Goal: Information Seeking & Learning: Learn about a topic

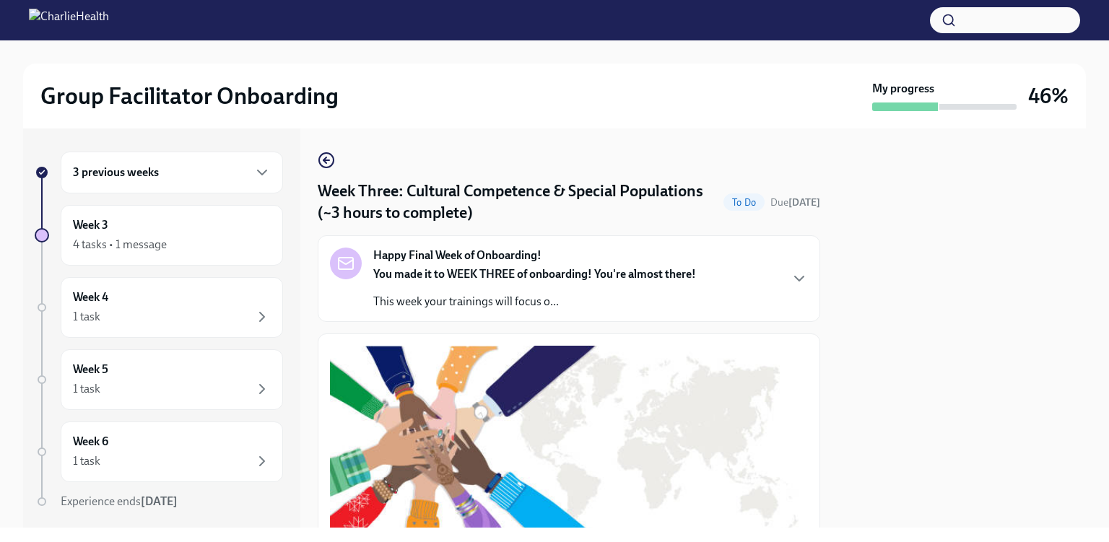
click at [886, 235] on div at bounding box center [961, 327] width 248 height 399
click at [776, 282] on div "Happy Final Week of Onboarding! You made it to WEEK THREE of onboarding! You're…" at bounding box center [569, 279] width 478 height 62
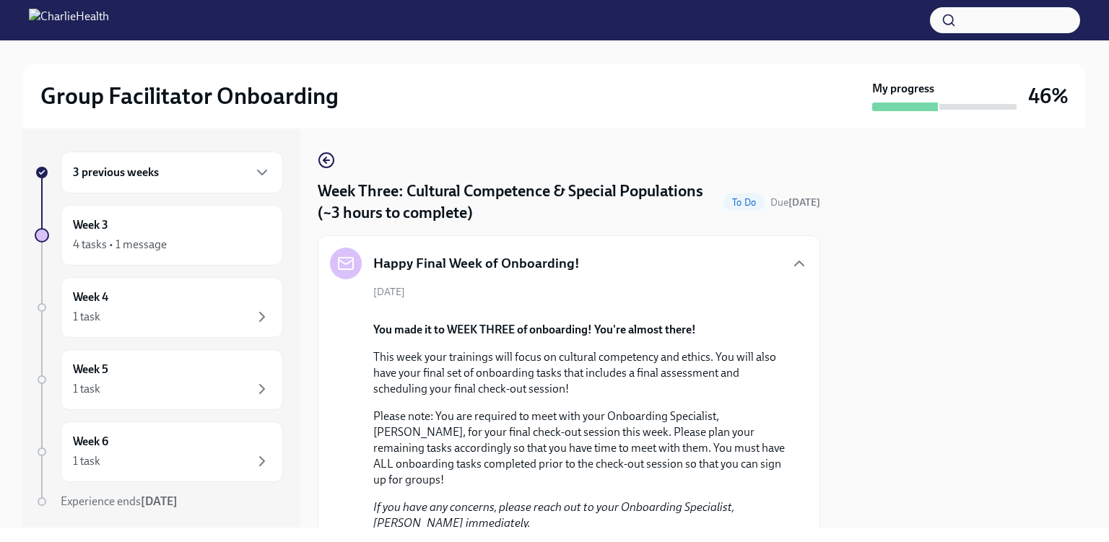
click at [255, 178] on icon "button" at bounding box center [261, 172] width 17 height 17
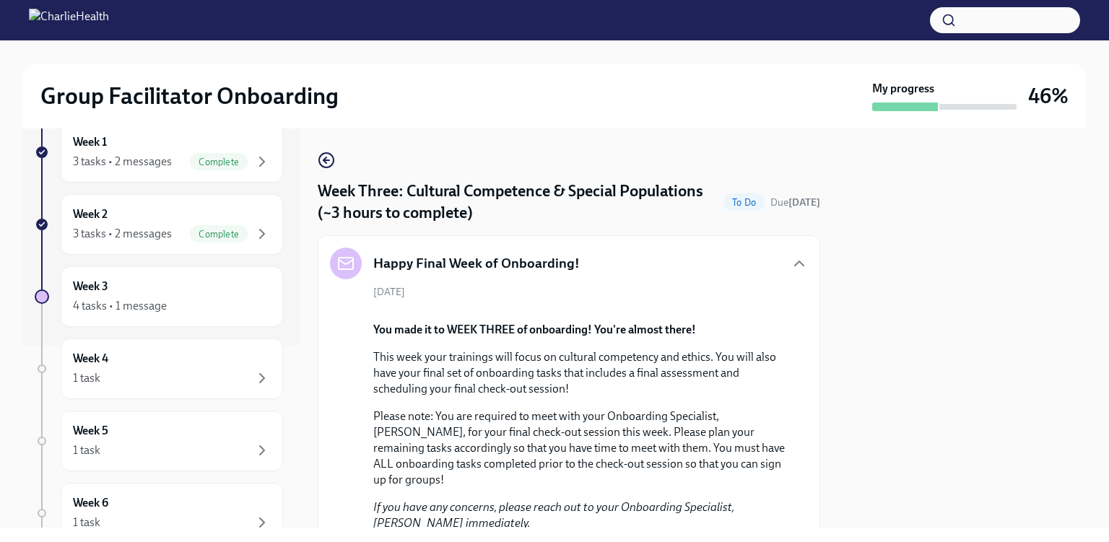
scroll to position [196, 0]
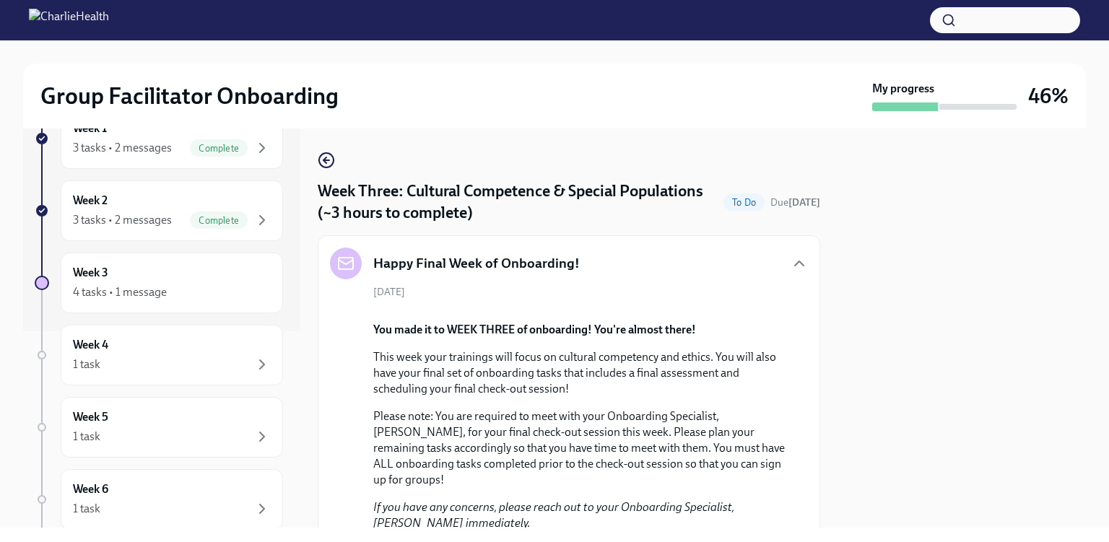
click at [180, 294] on div "4 tasks • 1 message" at bounding box center [172, 292] width 198 height 17
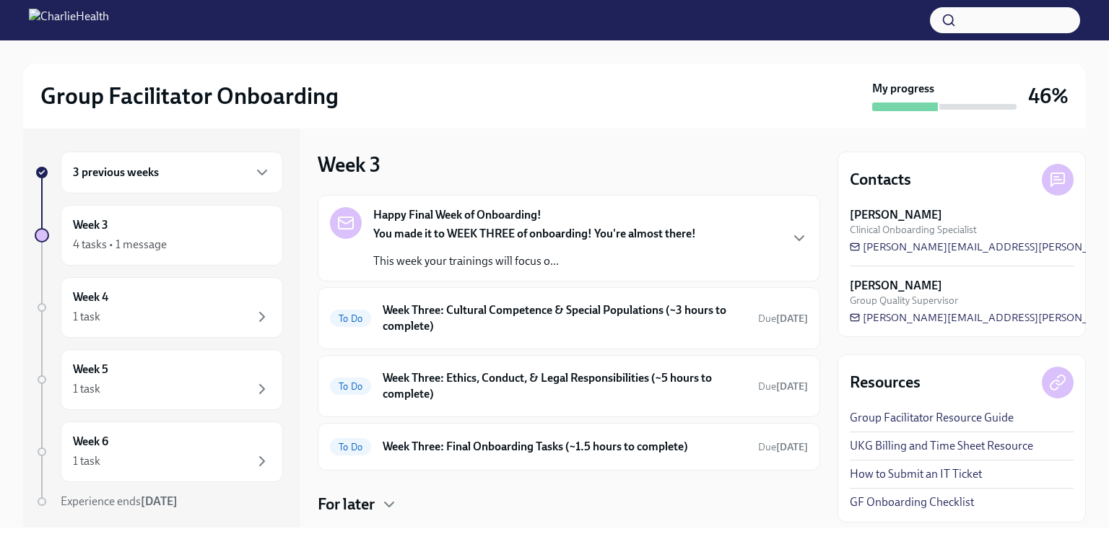
scroll to position [32, 0]
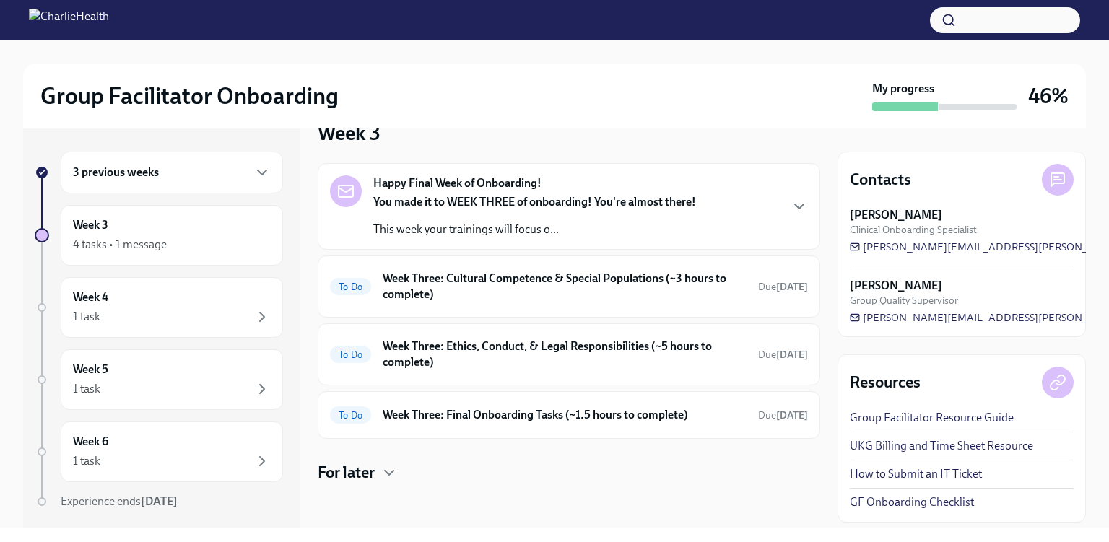
click at [393, 464] on icon "button" at bounding box center [388, 472] width 17 height 17
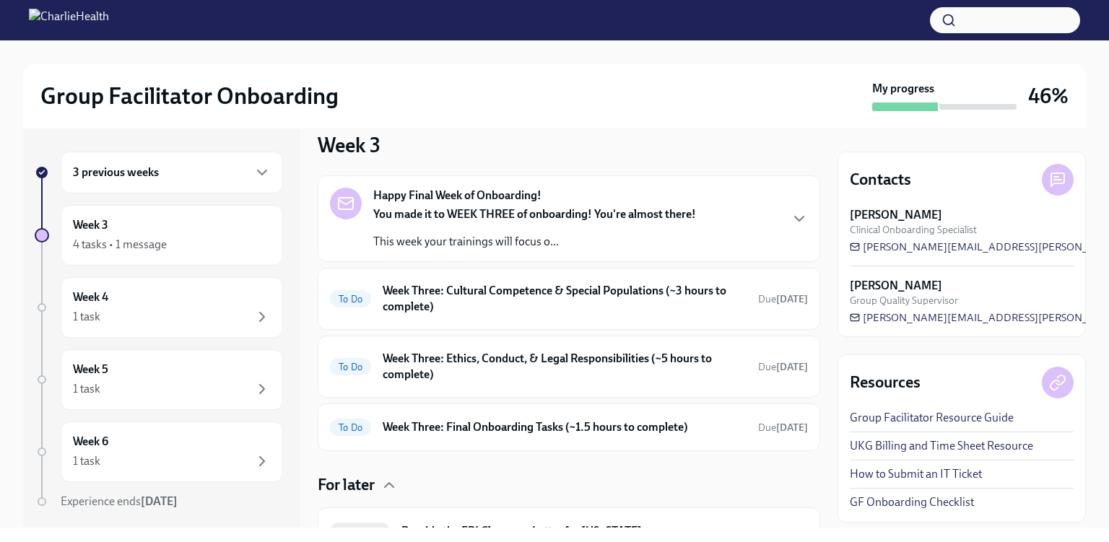
scroll to position [0, 0]
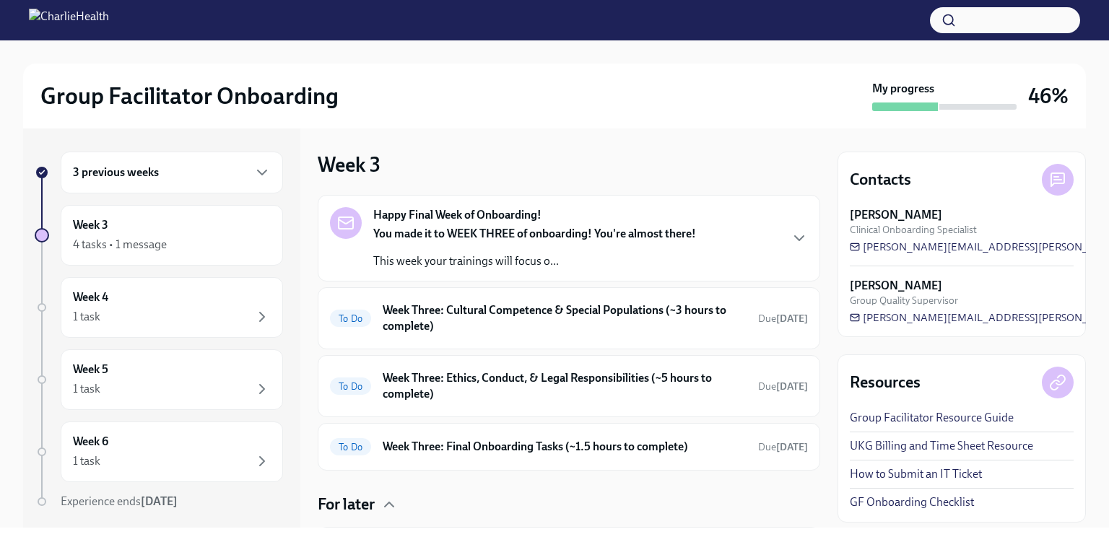
click at [569, 245] on div "You made it to WEEK THREE of onboarding! You're almost there! This week your tr…" at bounding box center [534, 247] width 323 height 43
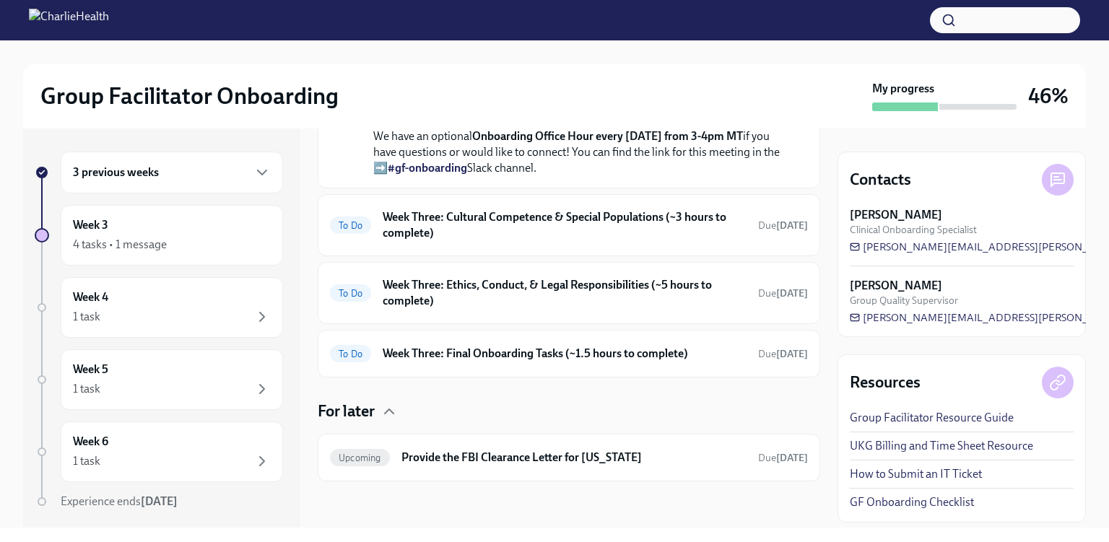
scroll to position [578, 0]
click at [546, 241] on h6 "Week Three: Cultural Competence & Special Populations (~3 hours to complete)" at bounding box center [565, 225] width 364 height 32
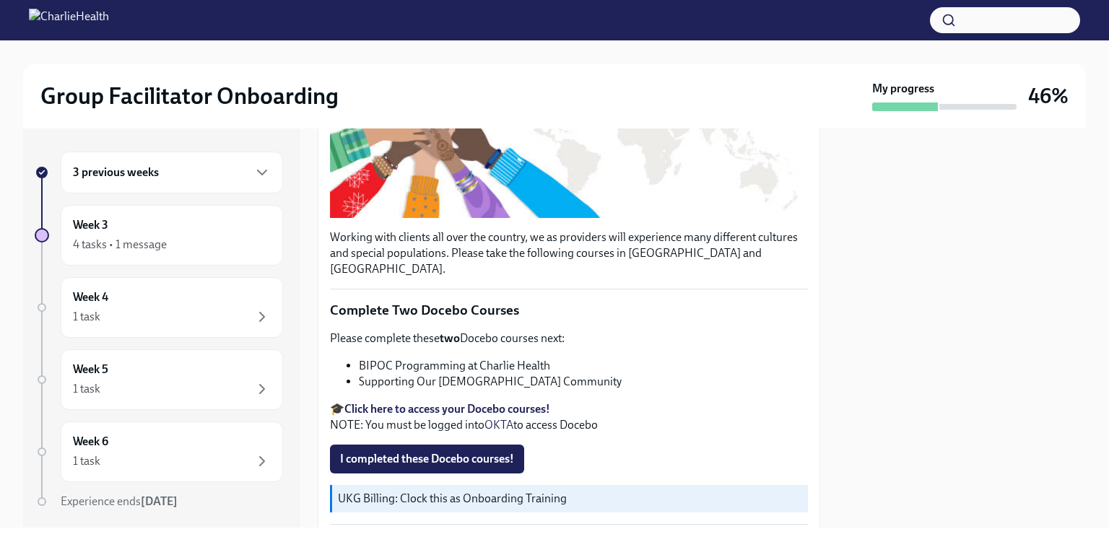
scroll to position [344, 0]
